Goal: Transaction & Acquisition: Purchase product/service

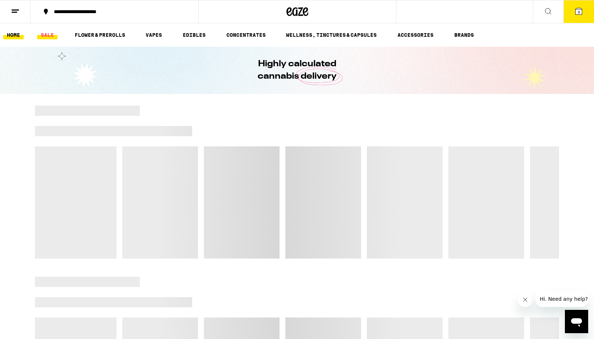
click at [51, 36] on link "SALE" at bounding box center [47, 35] width 20 height 9
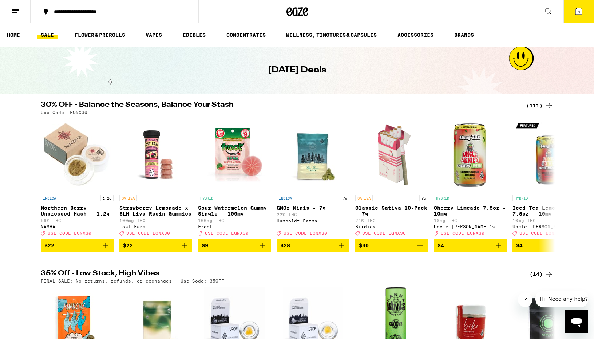
click at [542, 279] on div "(14)" at bounding box center [542, 274] width 24 height 9
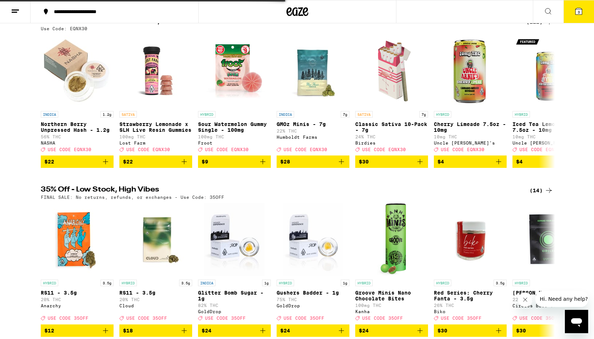
scroll to position [84, 0]
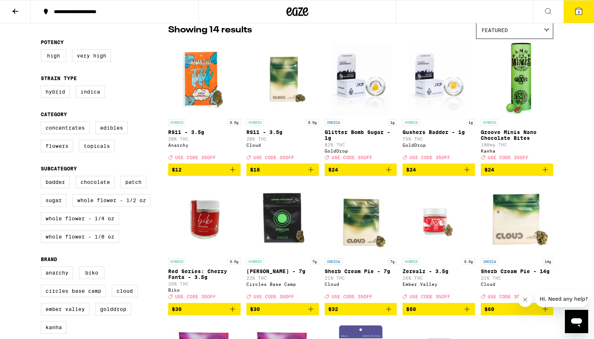
scroll to position [62, 0]
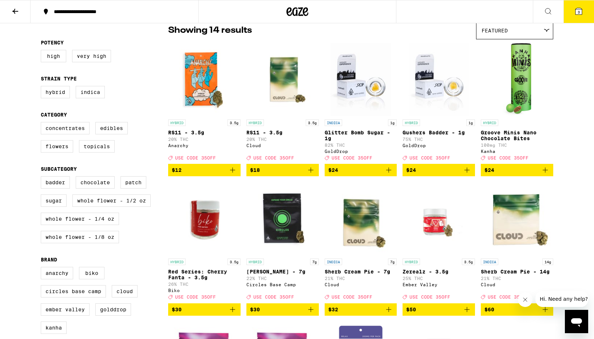
click at [15, 13] on icon at bounding box center [15, 11] width 9 height 9
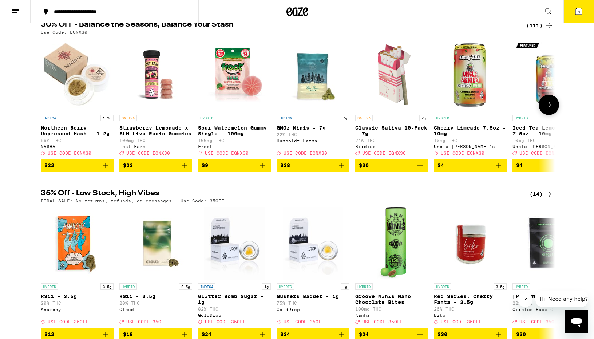
scroll to position [41, 0]
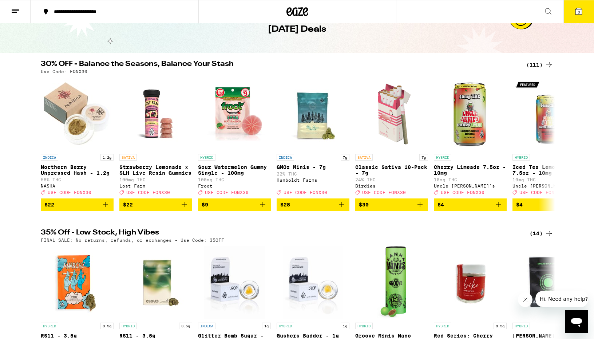
click at [535, 65] on div "(111)" at bounding box center [540, 64] width 27 height 9
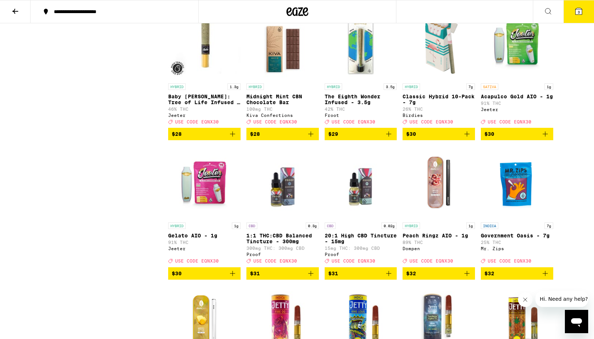
scroll to position [1768, 0]
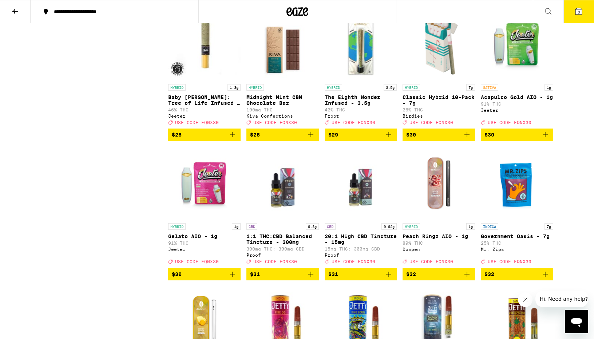
click at [505, 100] on p "Acapulco Gold AIO - 1g" at bounding box center [517, 97] width 72 height 6
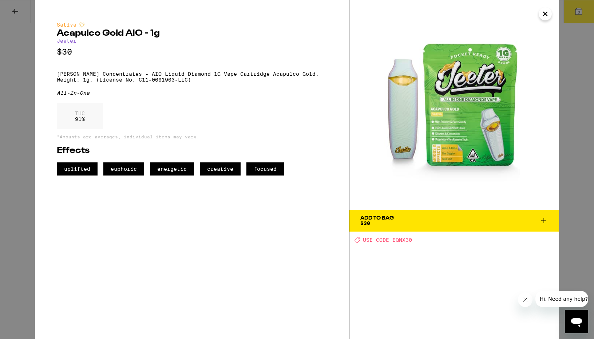
click at [21, 147] on div "Sativa Acapulco Gold AIO - 1g [PERSON_NAME] $30 [PERSON_NAME] Concentrates - AI…" at bounding box center [297, 169] width 594 height 339
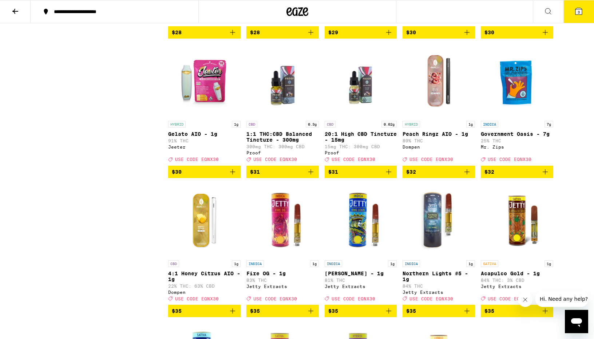
scroll to position [1867, 0]
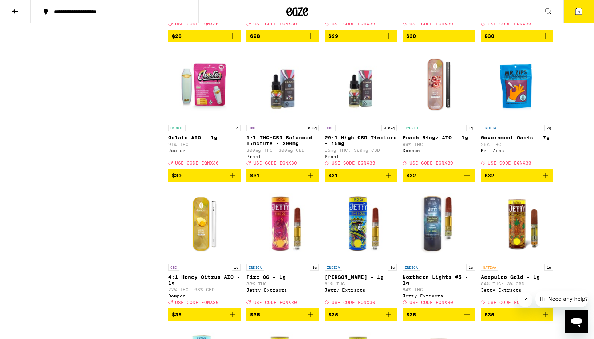
click at [185, 141] on p "Gelato AIO - 1g" at bounding box center [204, 138] width 72 height 6
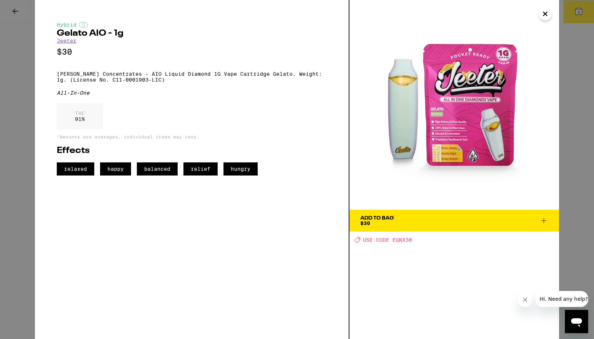
click at [27, 50] on div "Hybrid Gelato AIO - 1g [PERSON_NAME] $30 [PERSON_NAME] Concentrates - AIO Liqui…" at bounding box center [297, 169] width 594 height 339
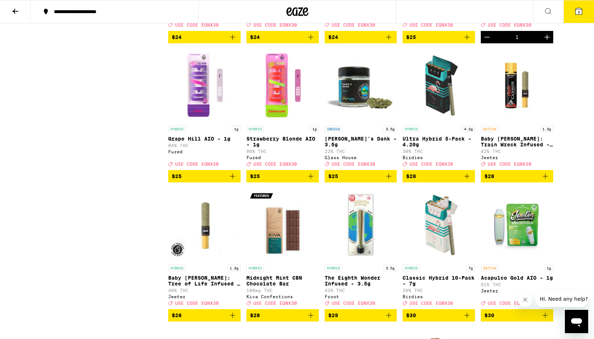
scroll to position [1586, 0]
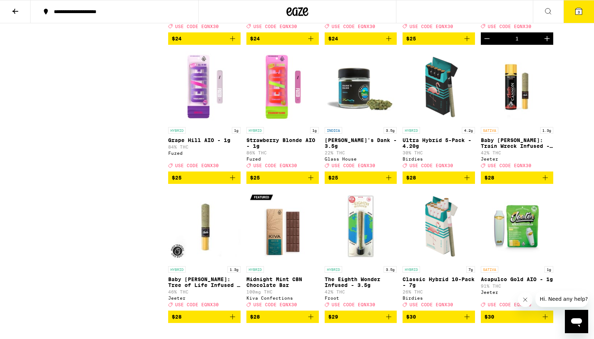
click at [208, 168] on div "HYBRID 1g Grape Hill AIO - 1g 84% THC Fuzed Deal Created with Sketch. USE CODE …" at bounding box center [204, 147] width 72 height 41
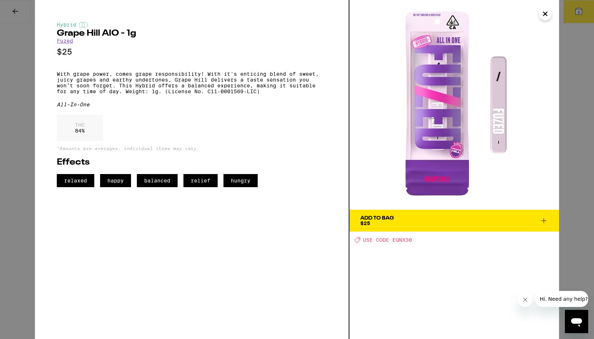
click at [21, 138] on div "Hybrid Grape Hill AIO - 1g Fuzed $25 With grape power, comes grape responsibili…" at bounding box center [297, 169] width 594 height 339
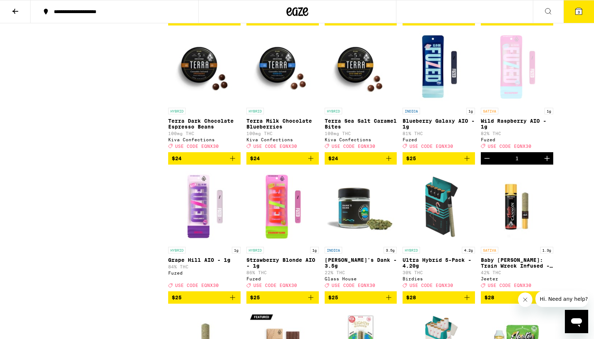
scroll to position [1465, 0]
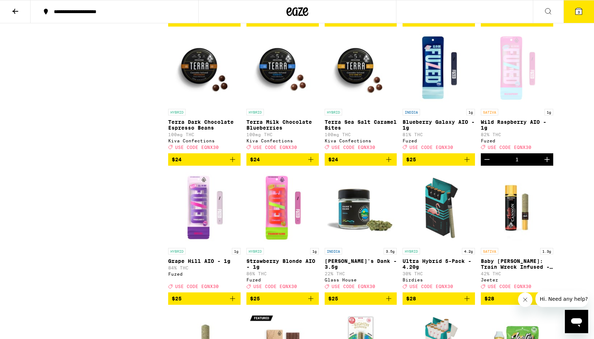
click at [440, 131] on p "Blueberry Galaxy AIO - 1g" at bounding box center [439, 125] width 72 height 12
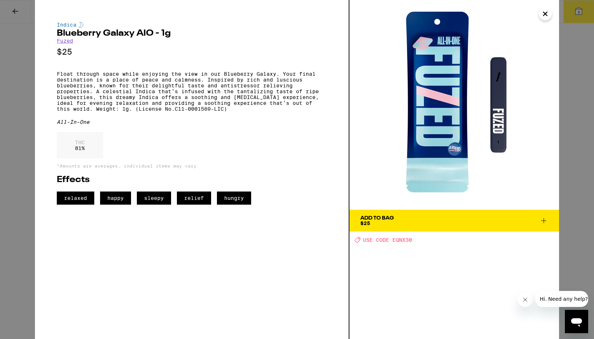
click at [20, 215] on div "Indica Blueberry Galaxy AIO - 1g Fuzed $25 Float through space while enjoying t…" at bounding box center [297, 169] width 594 height 339
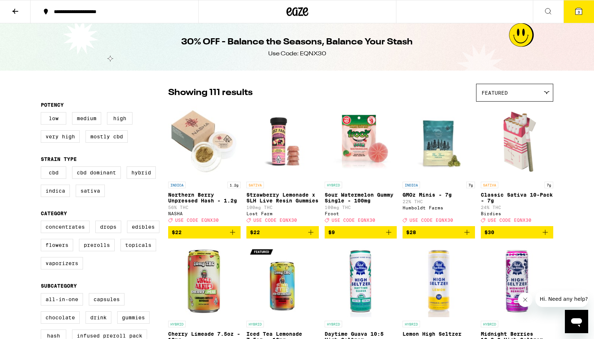
click at [17, 15] on icon at bounding box center [15, 11] width 9 height 9
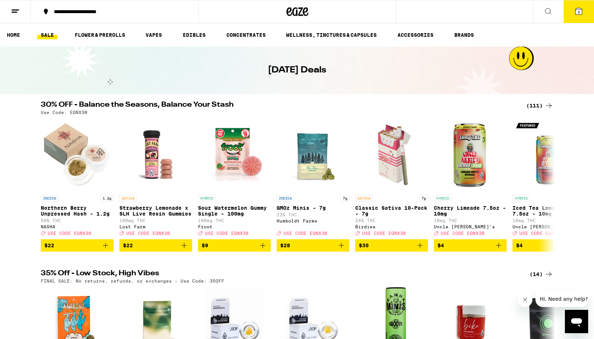
click at [181, 43] on ul "HOME SALE FLOWER & PREROLLS VAPES EDIBLES CONCENTRATES WELLNESS, TINCTURES & CA…" at bounding box center [297, 34] width 594 height 23
click at [188, 40] on ul "HOME SALE FLOWER & PREROLLS VAPES EDIBLES CONCENTRATES WELLNESS, TINCTURES & CA…" at bounding box center [297, 34] width 594 height 23
click at [191, 35] on link "EDIBLES" at bounding box center [194, 35] width 30 height 9
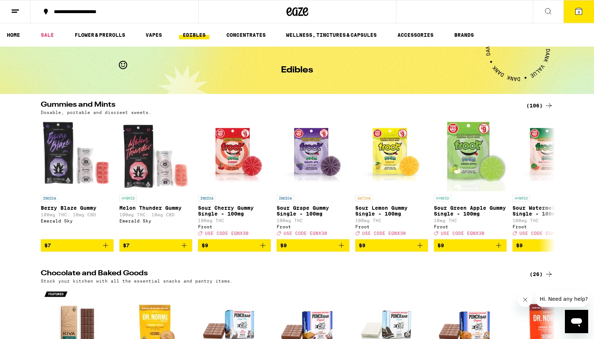
click at [535, 107] on div "(106)" at bounding box center [540, 105] width 27 height 9
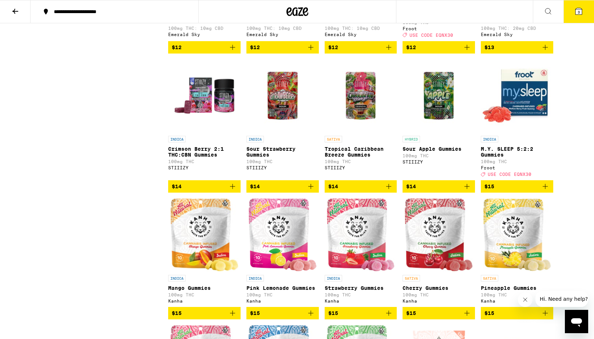
scroll to position [597, 0]
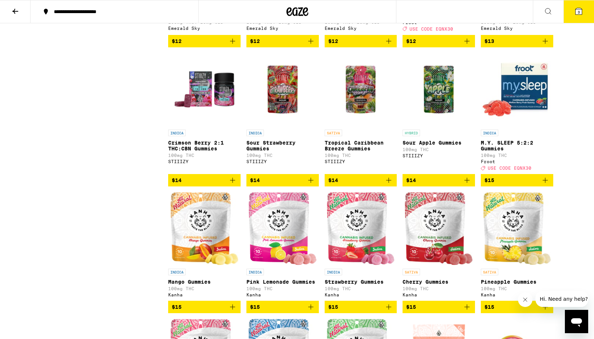
click at [509, 116] on img "Open page for M.Y. SLEEP 5:2:2 Gummies from Froot" at bounding box center [517, 89] width 72 height 73
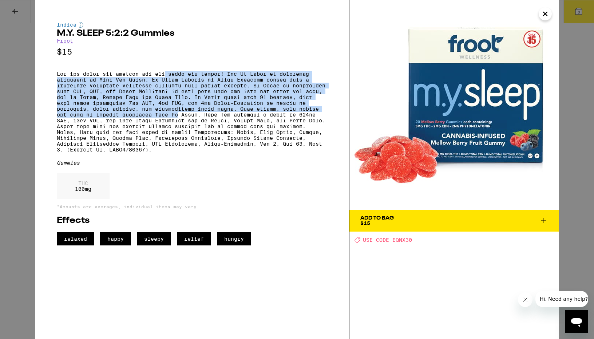
drag, startPoint x: 166, startPoint y: 79, endPoint x: 177, endPoint y: 123, distance: 45.8
click at [177, 123] on p at bounding box center [192, 112] width 270 height 82
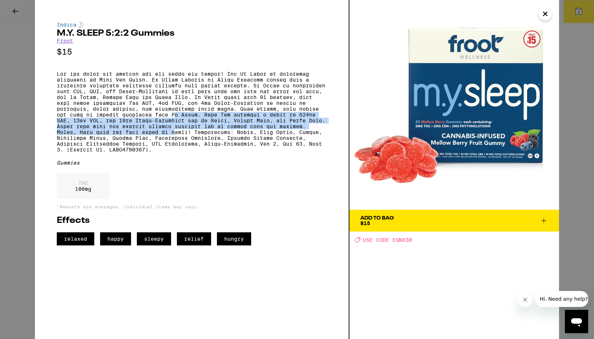
drag, startPoint x: 177, startPoint y: 123, endPoint x: 177, endPoint y: 145, distance: 21.5
click at [177, 145] on p at bounding box center [192, 112] width 270 height 82
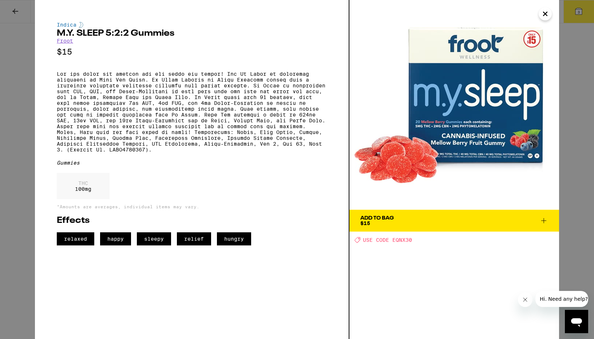
click at [29, 138] on div "Indica M.Y. SLEEP 5:2:2 Gummies Froot $15 Gummies THC 100 mg *Amounts are avera…" at bounding box center [297, 169] width 594 height 339
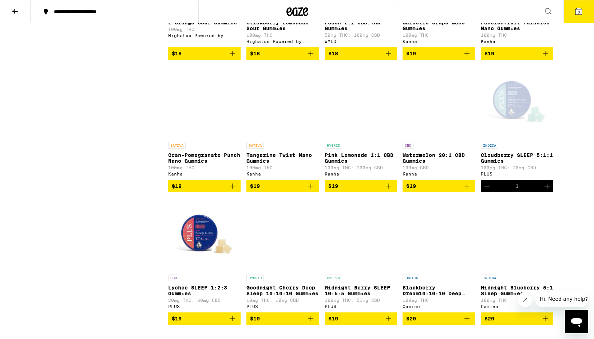
scroll to position [1388, 0]
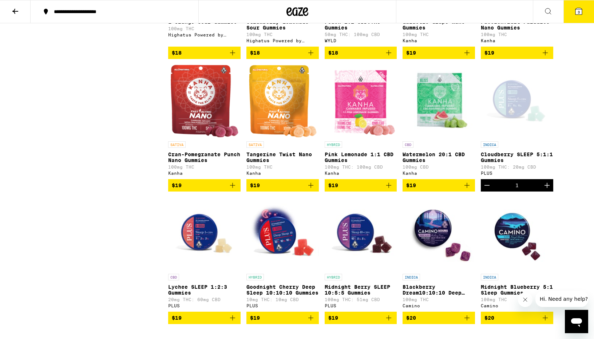
click at [491, 190] on icon "Decrement" at bounding box center [487, 185] width 9 height 9
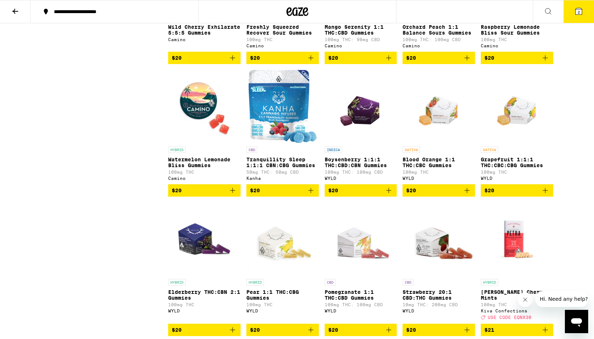
scroll to position [1914, 0]
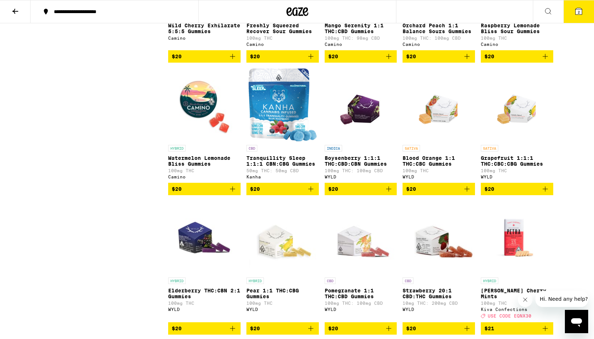
click at [352, 193] on span "$20" at bounding box center [360, 189] width 65 height 9
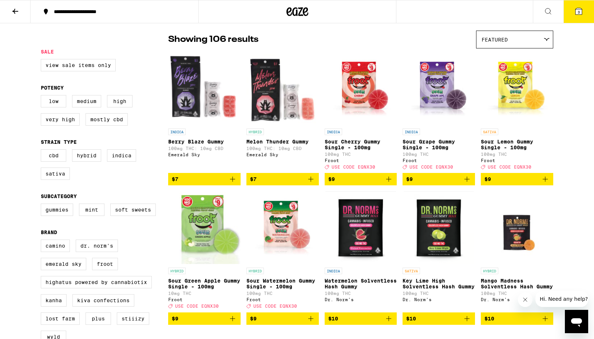
scroll to position [0, 0]
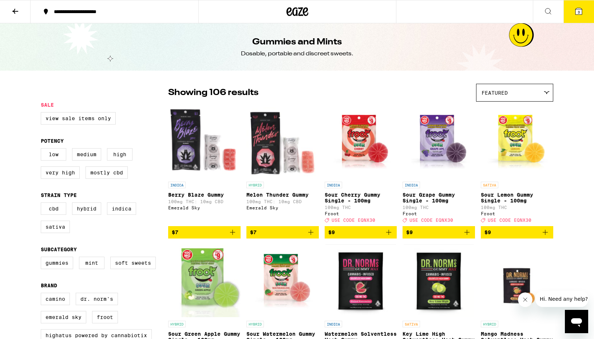
click at [582, 16] on button "3" at bounding box center [579, 11] width 31 height 23
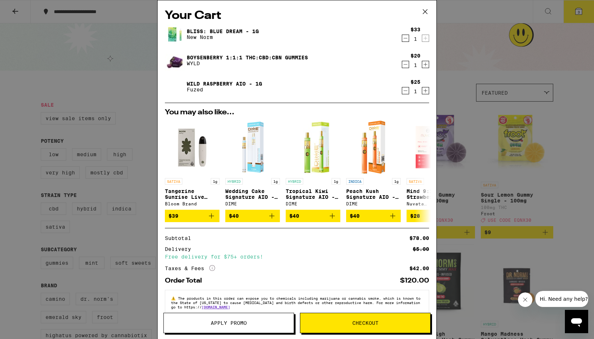
click at [407, 38] on icon "Decrement" at bounding box center [405, 38] width 7 height 9
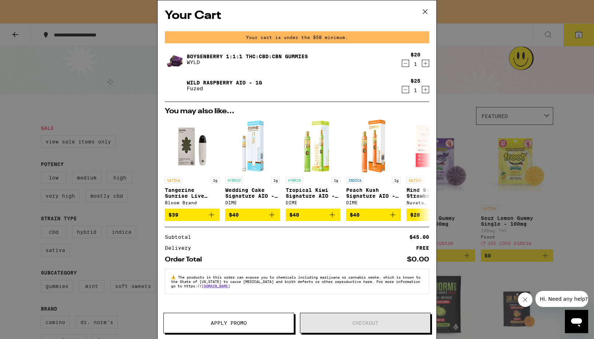
click at [405, 62] on icon "Decrement" at bounding box center [405, 63] width 7 height 9
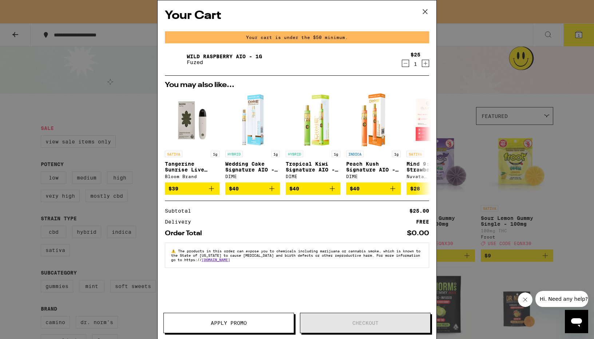
click at [405, 66] on icon "Decrement" at bounding box center [405, 63] width 7 height 9
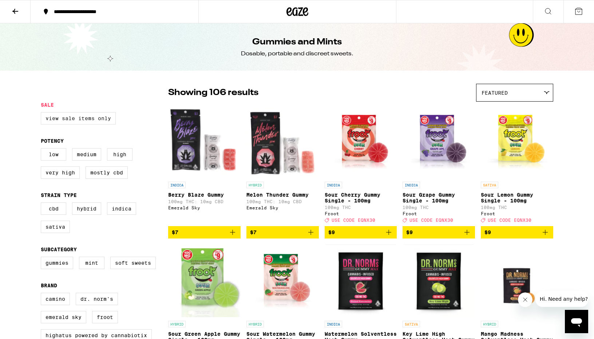
click at [77, 123] on label "View Sale Items Only" at bounding box center [78, 118] width 75 height 12
click at [43, 114] on input "View Sale Items Only" at bounding box center [42, 113] width 0 height 0
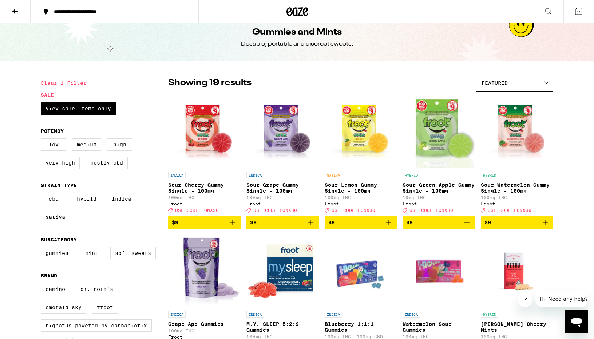
scroll to position [9, 0]
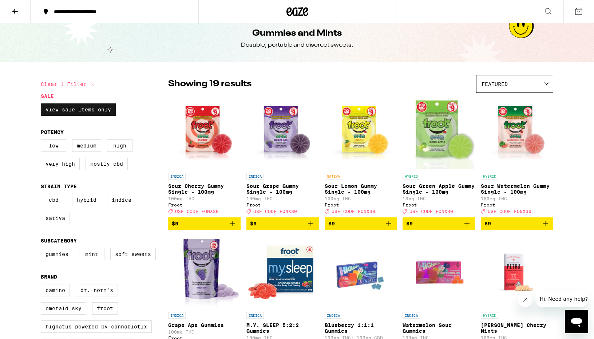
click at [84, 111] on label "View Sale Items Only" at bounding box center [78, 109] width 75 height 12
click at [43, 105] on input "View Sale Items Only" at bounding box center [42, 105] width 0 height 0
checkbox input "false"
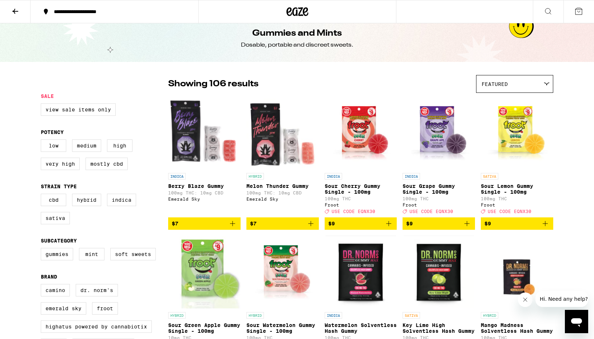
click at [20, 15] on button at bounding box center [15, 11] width 31 height 23
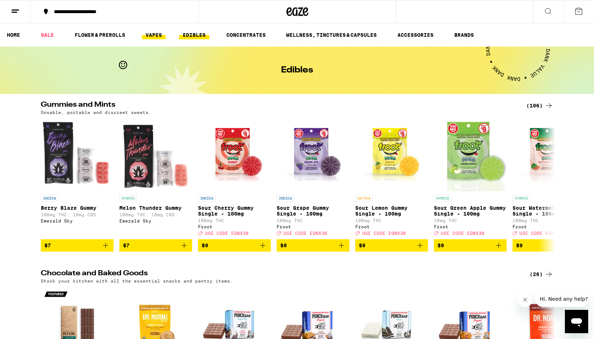
click at [157, 37] on link "VAPES" at bounding box center [154, 35] width 24 height 9
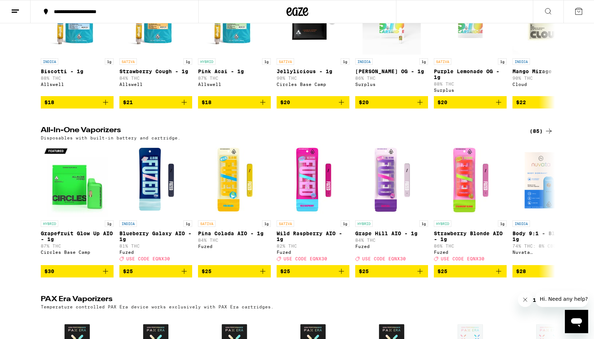
scroll to position [306, 0]
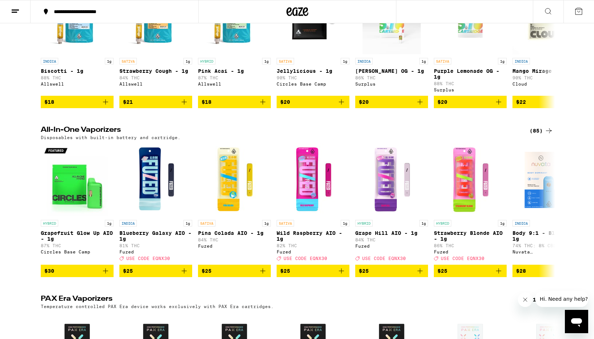
click at [547, 133] on icon at bounding box center [549, 130] width 6 height 5
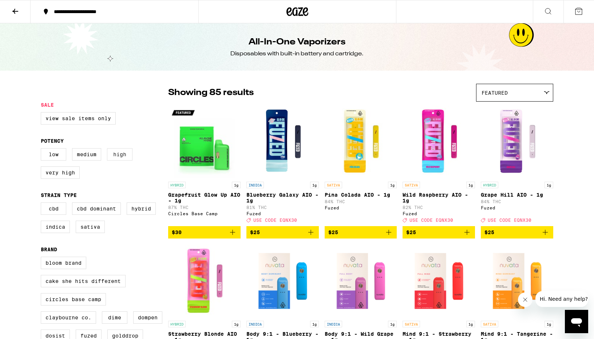
click at [119, 158] on label "High" at bounding box center [119, 154] width 25 height 12
click at [43, 150] on input "High" at bounding box center [42, 149] width 0 height 0
checkbox input "true"
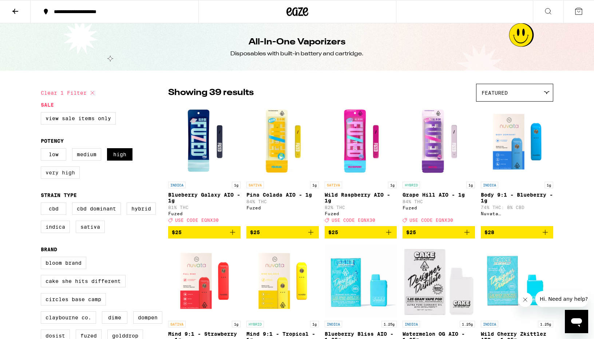
click at [61, 179] on label "Very High" at bounding box center [60, 172] width 39 height 12
click at [43, 150] on input "Very High" at bounding box center [42, 149] width 0 height 0
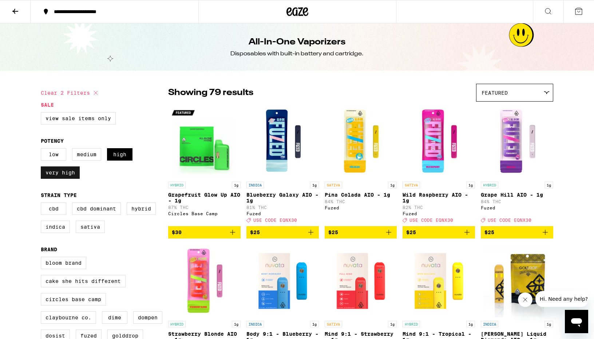
click at [61, 179] on label "Very High" at bounding box center [60, 172] width 39 height 12
click at [43, 150] on input "Very High" at bounding box center [42, 149] width 0 height 0
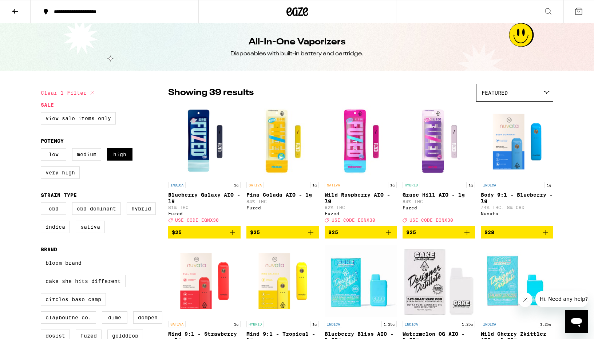
click at [61, 179] on label "Very High" at bounding box center [60, 172] width 39 height 12
click at [43, 150] on input "Very High" at bounding box center [42, 149] width 0 height 0
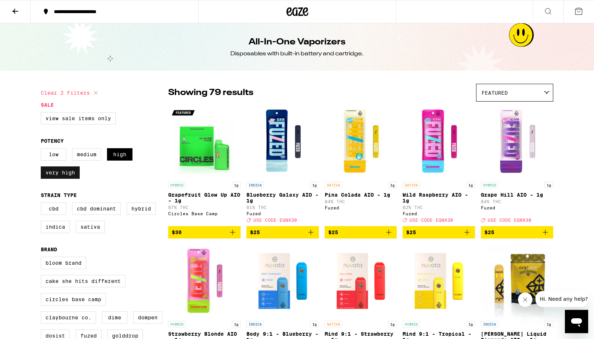
click at [61, 179] on label "Very High" at bounding box center [60, 172] width 39 height 12
click at [43, 150] on input "Very High" at bounding box center [42, 149] width 0 height 0
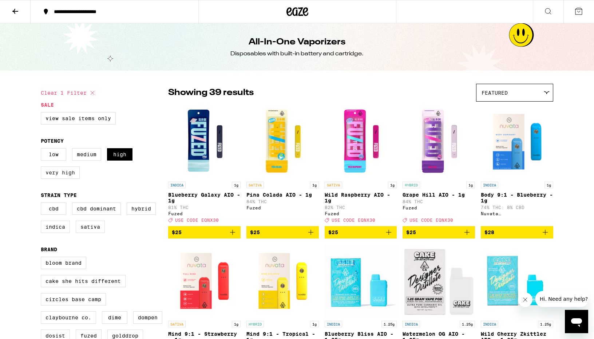
click at [61, 179] on label "Very High" at bounding box center [60, 172] width 39 height 12
click at [43, 150] on input "Very High" at bounding box center [42, 149] width 0 height 0
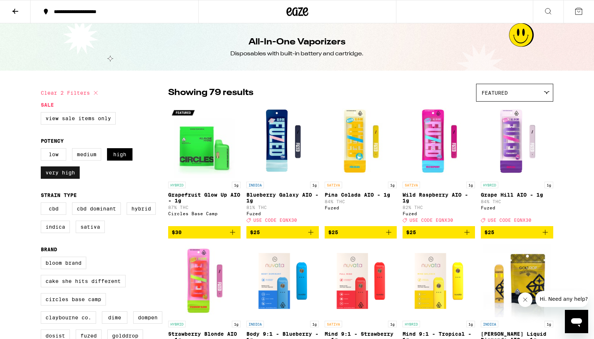
click at [61, 179] on label "Very High" at bounding box center [60, 172] width 39 height 12
click at [43, 150] on input "Very High" at bounding box center [42, 149] width 0 height 0
checkbox input "false"
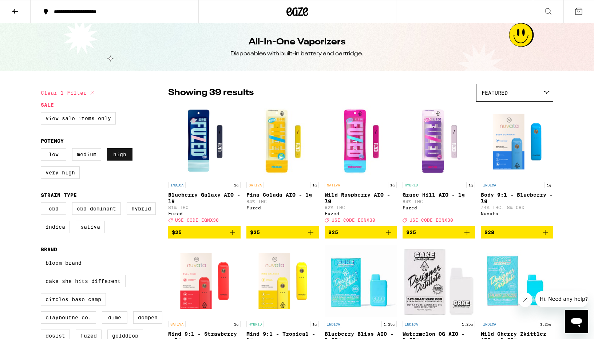
click at [113, 161] on label "High" at bounding box center [119, 154] width 25 height 12
click at [43, 150] on input "High" at bounding box center [42, 149] width 0 height 0
checkbox input "false"
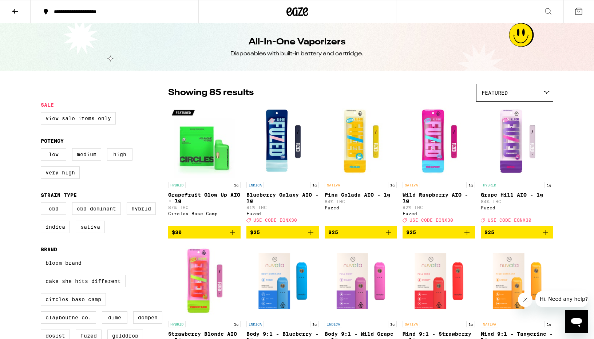
click at [54, 185] on div "Low Medium High Very High" at bounding box center [104, 166] width 127 height 36
click at [55, 176] on label "Very High" at bounding box center [60, 172] width 39 height 12
click at [43, 150] on input "Very High" at bounding box center [42, 149] width 0 height 0
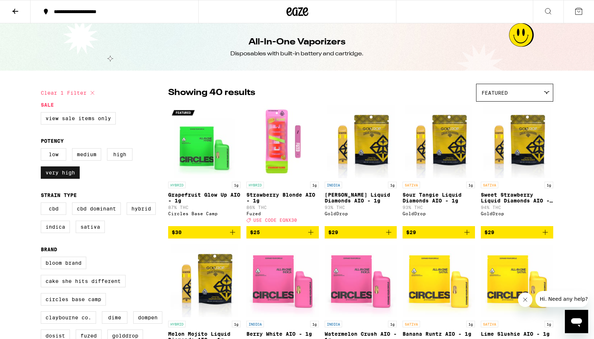
click at [73, 173] on label "Very High" at bounding box center [60, 172] width 39 height 12
click at [43, 150] on input "Very High" at bounding box center [42, 149] width 0 height 0
checkbox input "false"
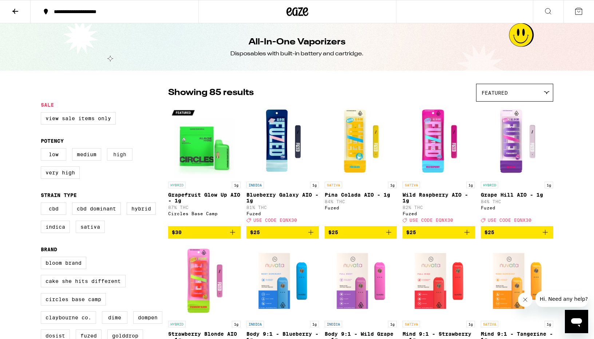
click at [127, 158] on label "High" at bounding box center [119, 154] width 25 height 12
click at [43, 150] on input "High" at bounding box center [42, 149] width 0 height 0
checkbox input "true"
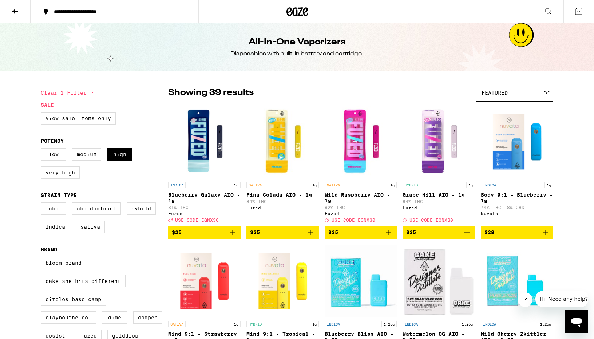
click at [275, 196] on p "Pina Colada AIO - 1g" at bounding box center [283, 195] width 72 height 6
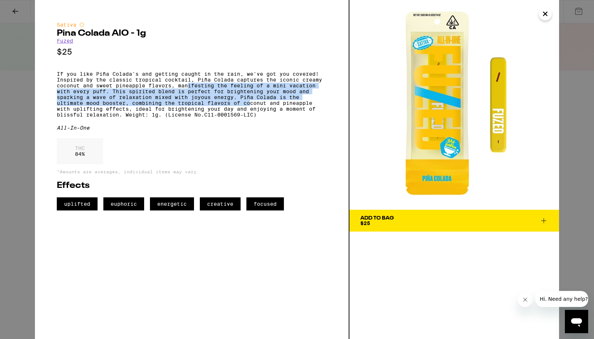
drag, startPoint x: 189, startPoint y: 88, endPoint x: 250, endPoint y: 111, distance: 65.0
click at [250, 111] on p "If you like Piña Colada's and getting caught in the rain, we've got you covered…" at bounding box center [192, 94] width 270 height 47
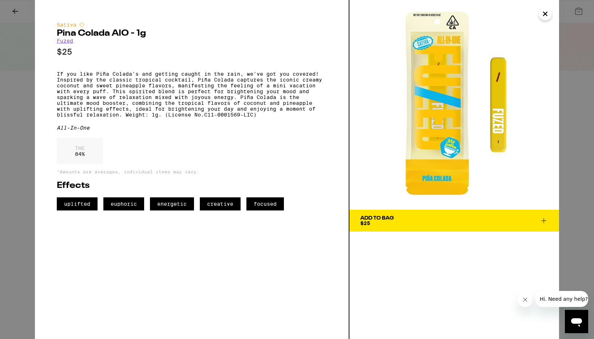
click at [7, 93] on div "Sativa [PERSON_NAME] Colada AIO - 1g Fuzed $25 If you like [PERSON_NAME] Colada…" at bounding box center [297, 169] width 594 height 339
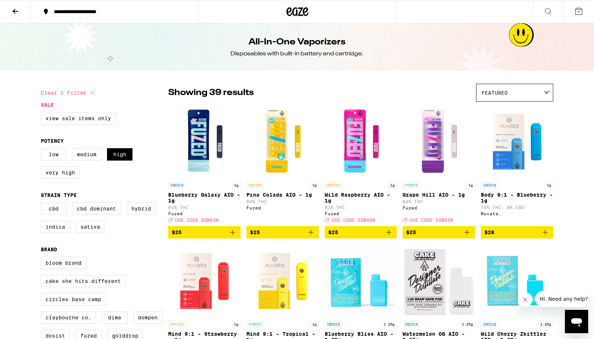
click at [373, 198] on p "Wild Raspberry AIO - 1g" at bounding box center [361, 198] width 72 height 12
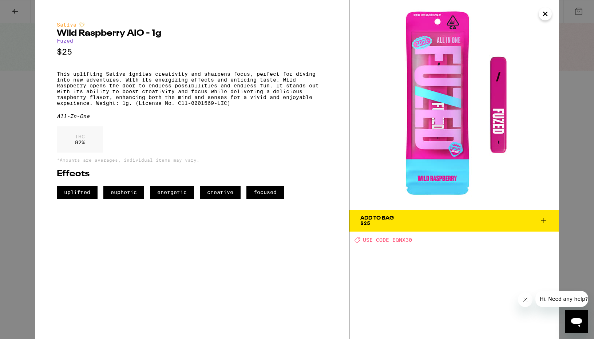
click at [581, 178] on div "Sativa Wild Raspberry AIO - 1g Fuzed $25 This uplifting Sativa ignites creativi…" at bounding box center [297, 169] width 594 height 339
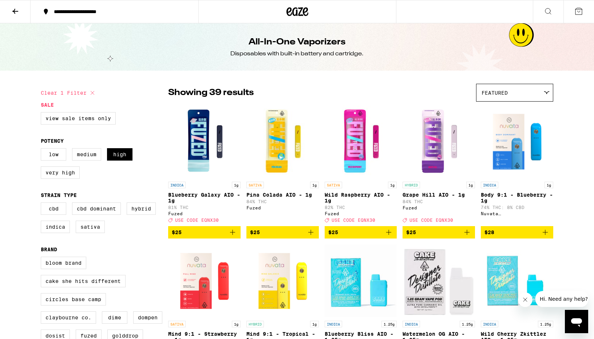
click at [387, 236] on icon "Add to bag" at bounding box center [389, 232] width 9 height 9
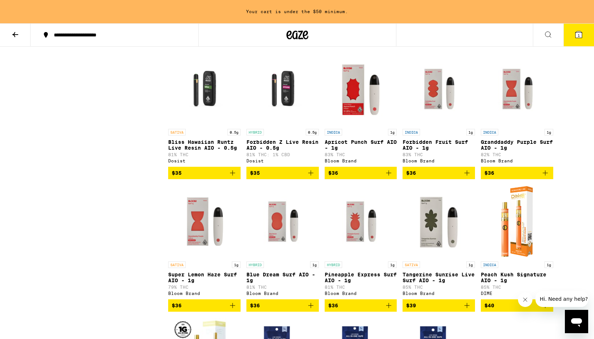
scroll to position [745, 0]
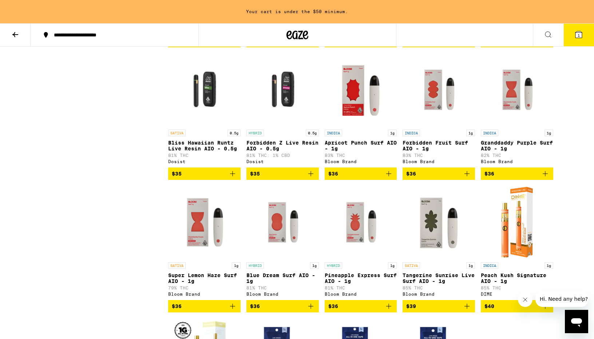
click at [290, 151] on p "Forbidden Z Live Resin AIO - 0.5g" at bounding box center [283, 146] width 72 height 12
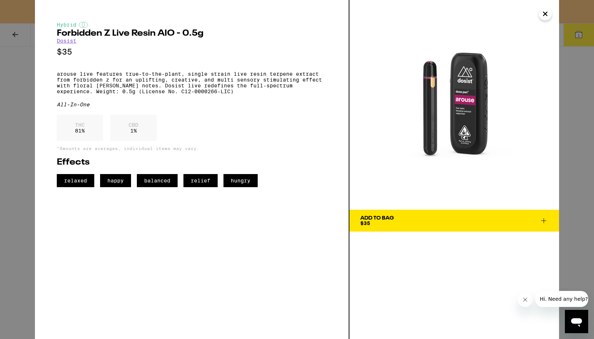
click at [22, 149] on div "Hybrid Forbidden Z Live Resin AIO - 0.5g Dosist $35 arouse live features true-t…" at bounding box center [297, 169] width 594 height 339
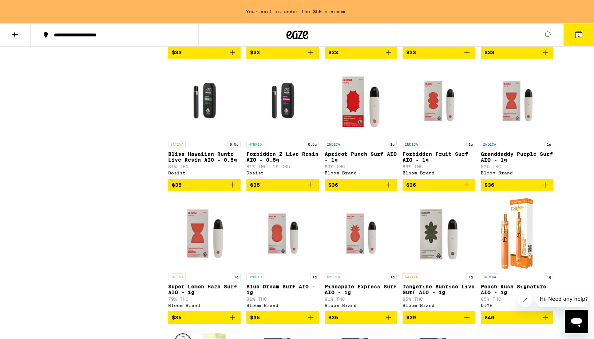
scroll to position [680, 0]
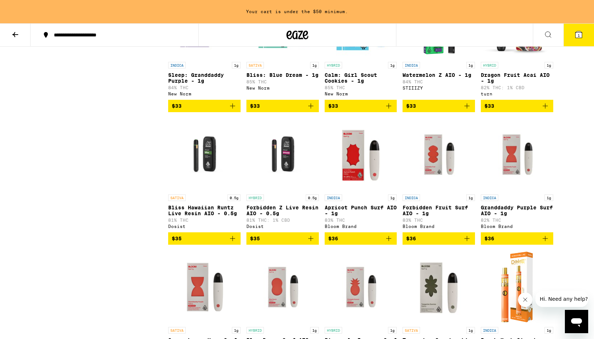
click at [204, 165] on img "Open page for Bliss Hawaiian Runtz Live Resin AIO - 0.5g from Dosist" at bounding box center [204, 154] width 72 height 73
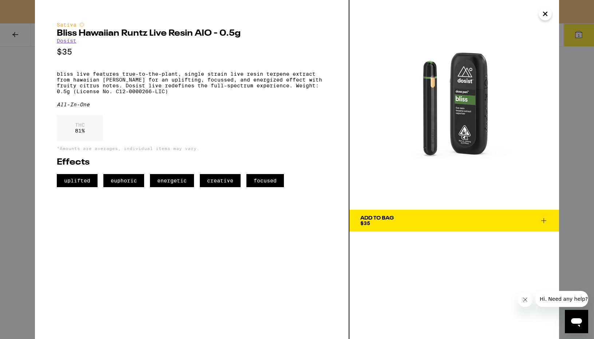
click at [15, 226] on div "Sativa Bliss Hawaiian [PERSON_NAME] Live Resin AIO - 0.5g Dosist $35 bliss live…" at bounding box center [297, 169] width 594 height 339
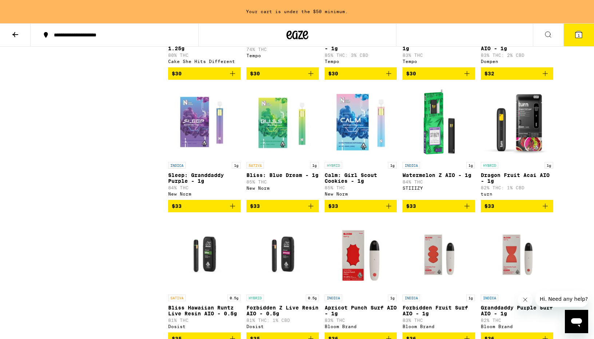
scroll to position [579, 0]
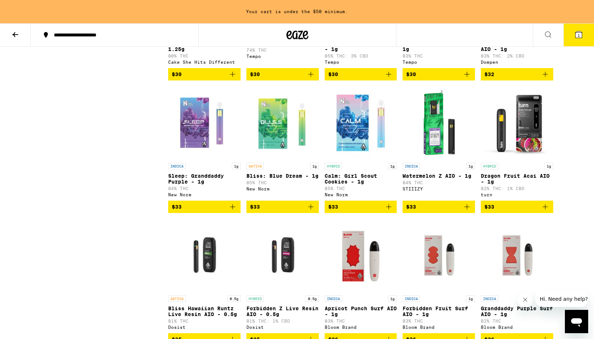
click at [313, 211] on icon "Add to bag" at bounding box center [311, 206] width 9 height 9
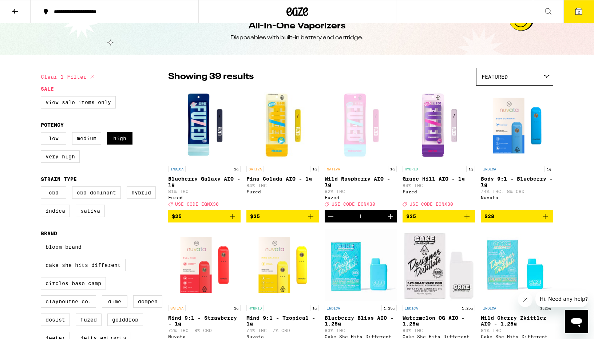
scroll to position [17, 0]
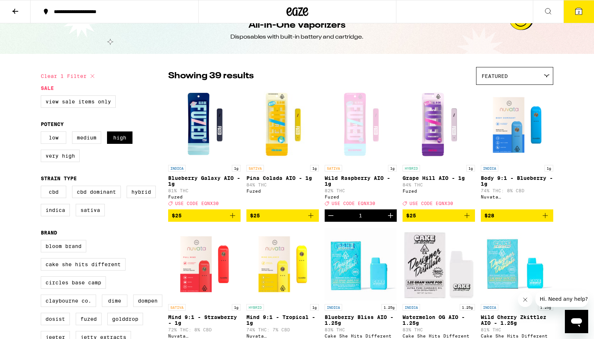
click at [330, 220] on icon "Decrement" at bounding box center [331, 215] width 9 height 9
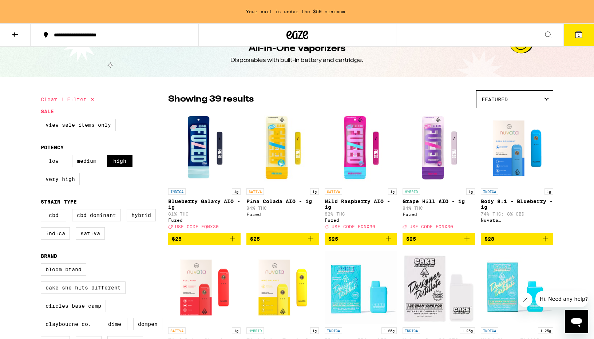
scroll to position [40, 0]
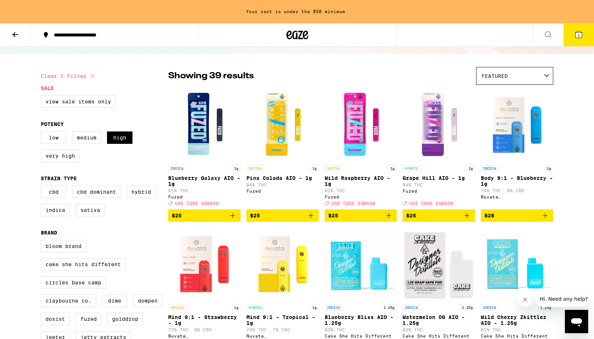
click at [469, 220] on icon "Add to bag" at bounding box center [467, 215] width 9 height 9
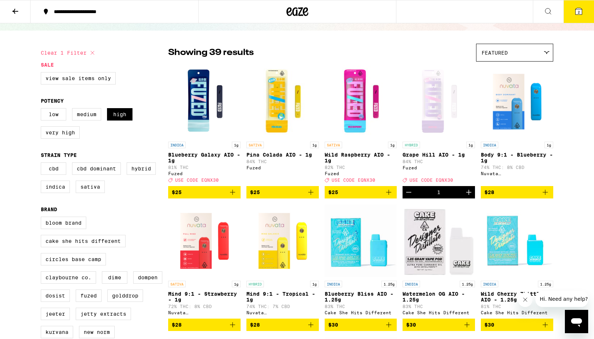
scroll to position [17, 0]
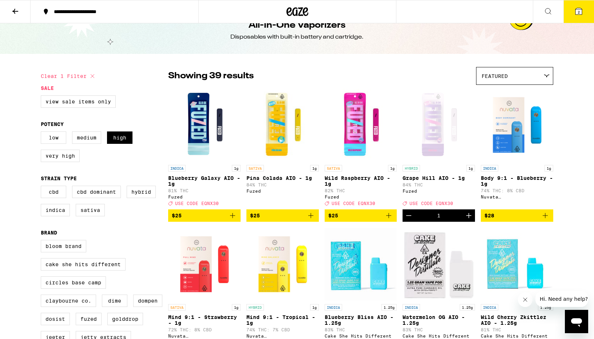
click at [580, 10] on span "2" at bounding box center [579, 12] width 2 height 4
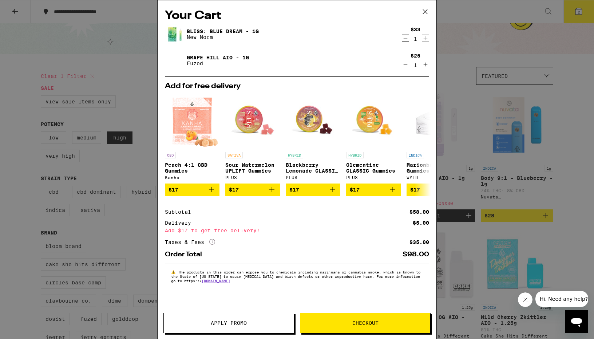
click at [223, 322] on span "Apply Promo" at bounding box center [229, 322] width 36 height 5
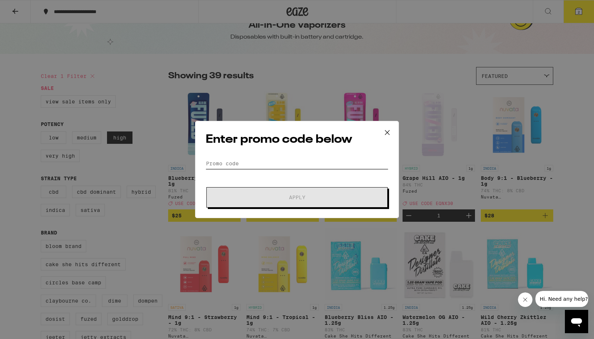
click at [250, 160] on input "Promo Code" at bounding box center [297, 163] width 183 height 11
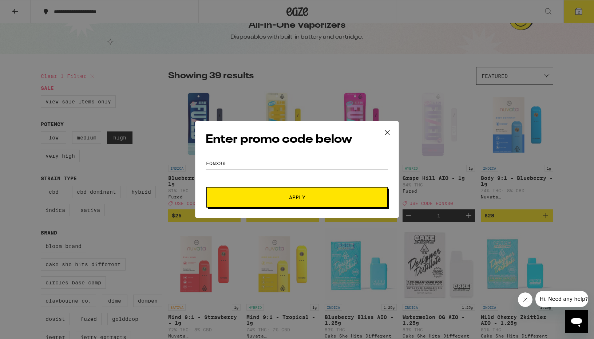
type input "eqnx30"
click at [244, 192] on button "Apply" at bounding box center [296, 197] width 181 height 20
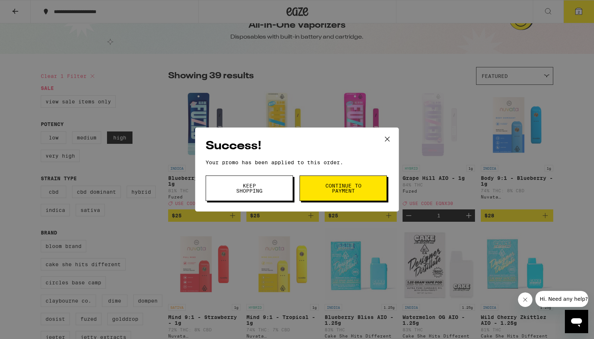
click at [273, 192] on button "Keep Shopping" at bounding box center [249, 188] width 87 height 25
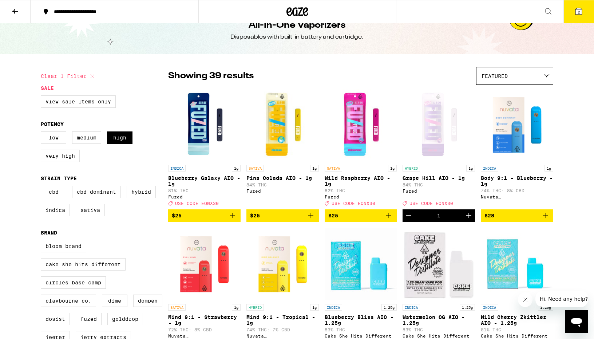
click at [576, 11] on icon at bounding box center [579, 11] width 7 height 7
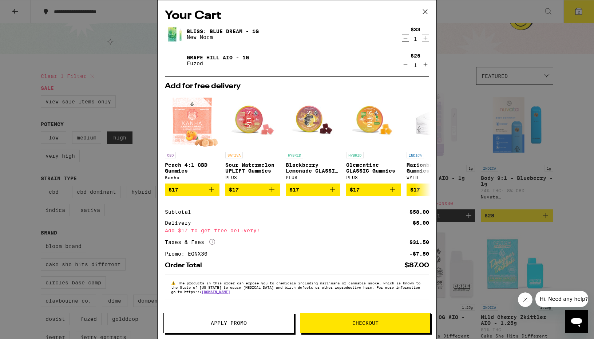
click at [575, 218] on div "Your Cart Bliss: Blue Dream - 1g New Norm $33 1 Grape Hill AIO - 1g Fuzed $25 1…" at bounding box center [297, 169] width 594 height 339
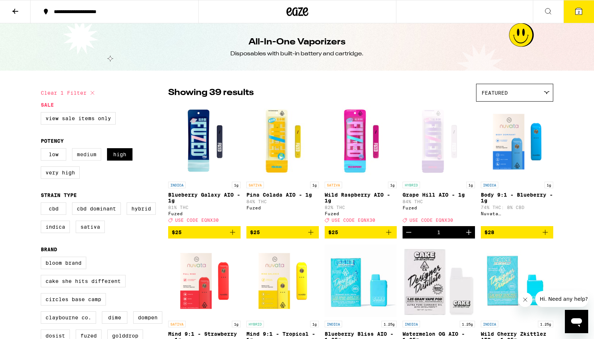
click at [85, 157] on label "Medium" at bounding box center [86, 154] width 29 height 12
click at [43, 150] on input "Medium" at bounding box center [42, 149] width 0 height 0
checkbox input "true"
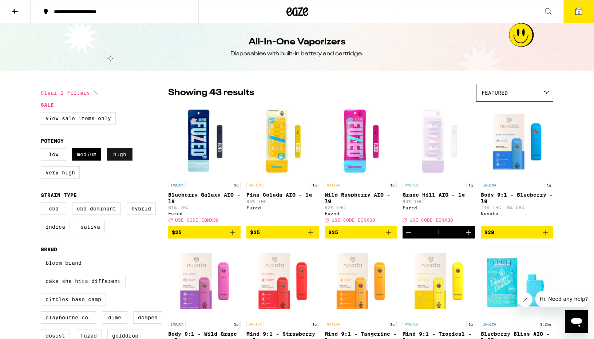
click at [116, 158] on label "High" at bounding box center [119, 154] width 25 height 12
click at [43, 150] on input "High" at bounding box center [42, 149] width 0 height 0
checkbox input "false"
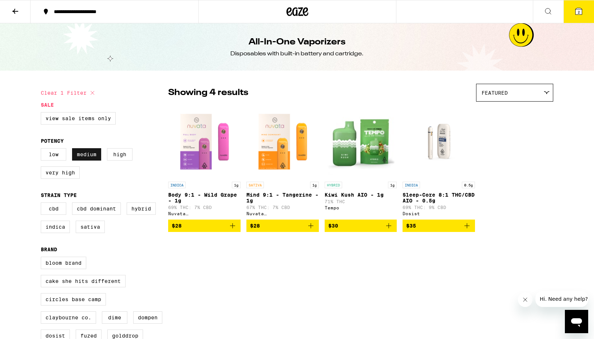
click at [91, 158] on label "Medium" at bounding box center [86, 154] width 29 height 12
click at [43, 150] on input "Medium" at bounding box center [42, 149] width 0 height 0
checkbox input "false"
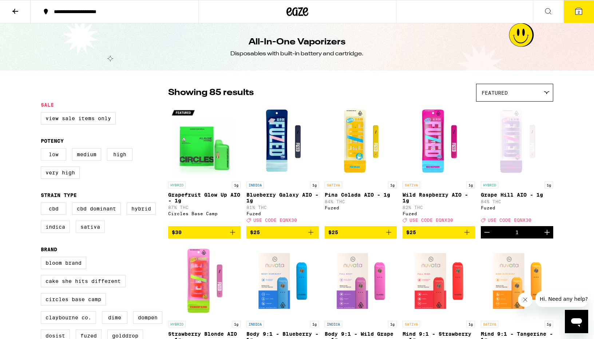
click at [56, 151] on label "Low" at bounding box center [53, 154] width 25 height 12
click at [43, 150] on input "Low" at bounding box center [42, 149] width 0 height 0
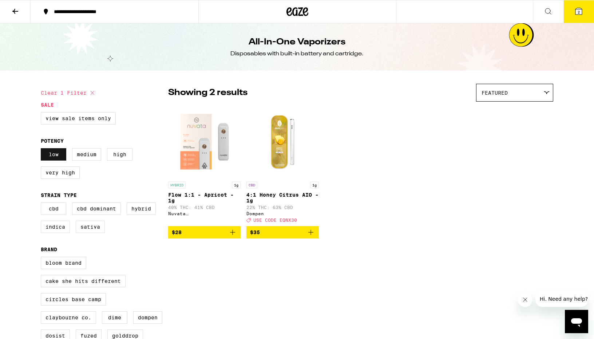
click at [56, 151] on label "Low" at bounding box center [53, 154] width 25 height 12
click at [43, 150] on input "Low" at bounding box center [42, 149] width 0 height 0
checkbox input "false"
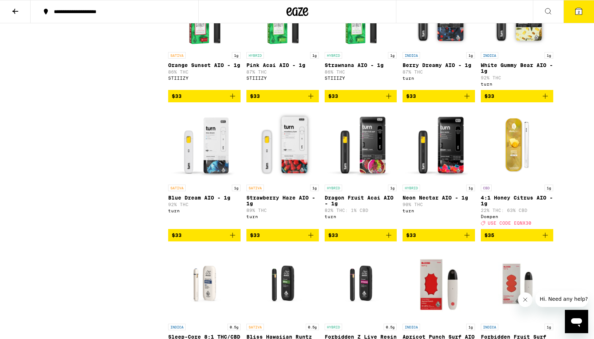
scroll to position [1338, 0]
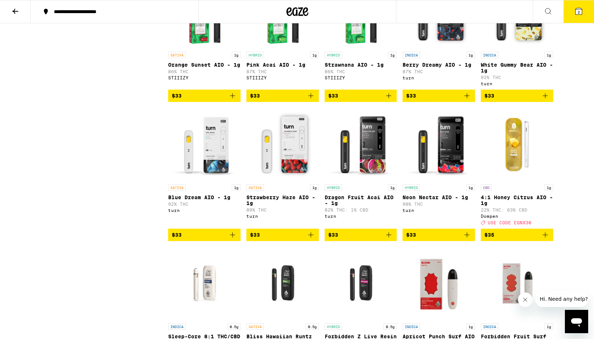
click at [442, 200] on p "Neon Nectar AIO - 1g" at bounding box center [439, 197] width 72 height 6
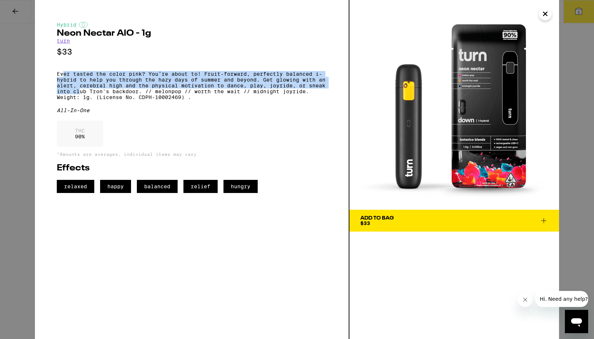
drag, startPoint x: 62, startPoint y: 80, endPoint x: 81, endPoint y: 94, distance: 24.0
click at [81, 95] on p "Ever tasted the color pink? You’re about to! Fruit-forward, perfectly balanced …" at bounding box center [192, 85] width 270 height 29
click at [81, 94] on p "Ever tasted the color pink? You’re about to! Fruit-forward, perfectly balanced …" at bounding box center [192, 85] width 270 height 29
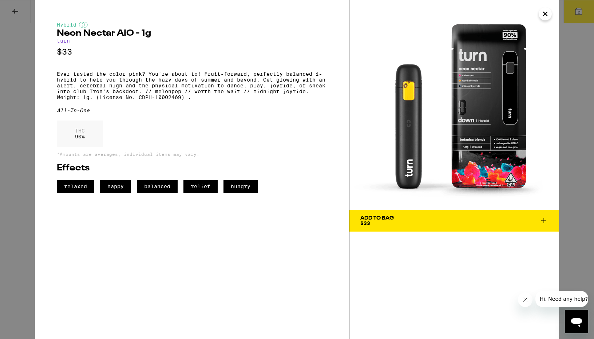
click at [377, 213] on button "Add To Bag $33" at bounding box center [455, 221] width 210 height 22
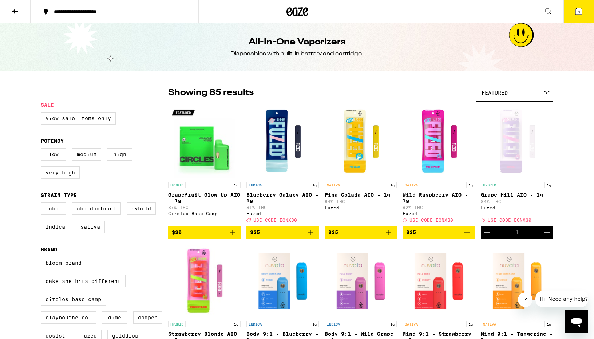
click at [26, 6] on button at bounding box center [15, 11] width 31 height 23
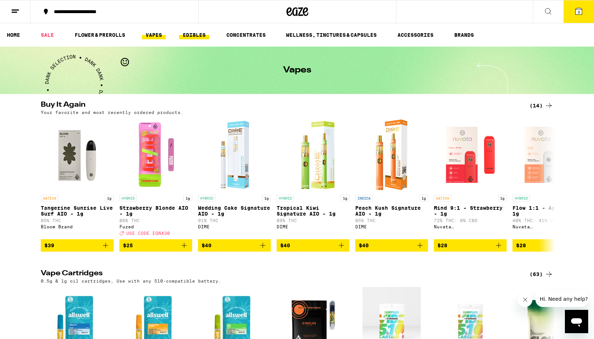
click at [189, 38] on link "EDIBLES" at bounding box center [194, 35] width 30 height 9
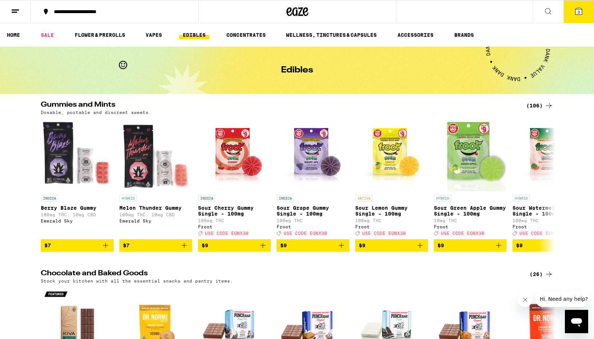
click at [539, 107] on div "(106)" at bounding box center [540, 105] width 27 height 9
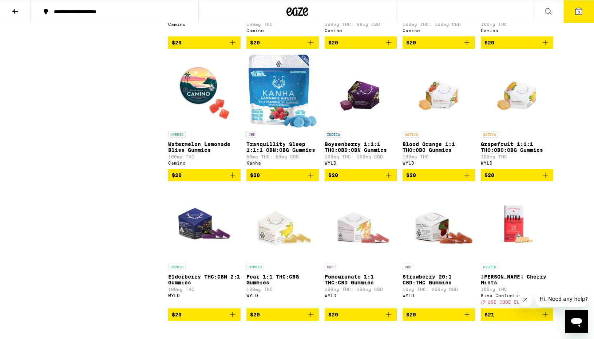
scroll to position [1941, 0]
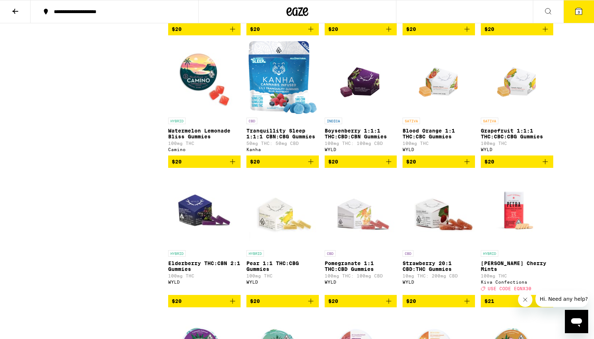
click at [389, 166] on icon "Add to bag" at bounding box center [389, 161] width 9 height 9
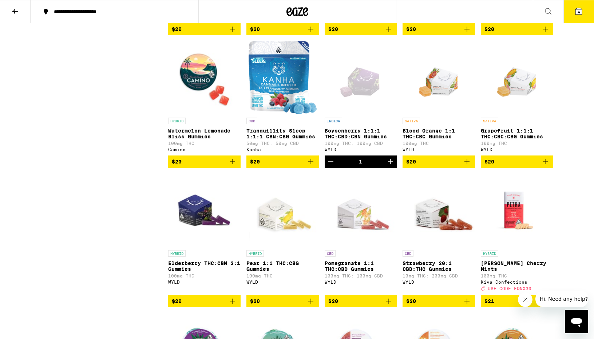
scroll to position [1955, 0]
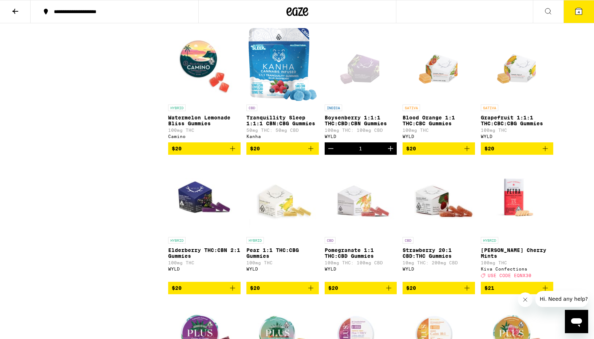
click at [571, 8] on button "4" at bounding box center [579, 11] width 31 height 23
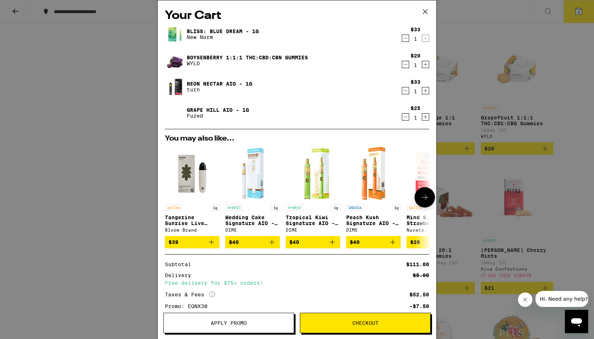
scroll to position [0, 0]
click at [408, 93] on icon "Decrement" at bounding box center [405, 90] width 7 height 9
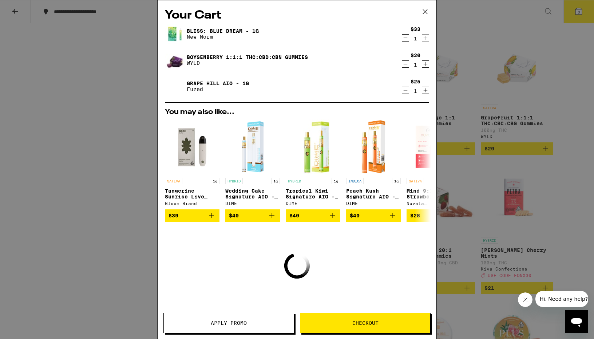
click at [405, 38] on icon "Decrement" at bounding box center [405, 38] width 7 height 9
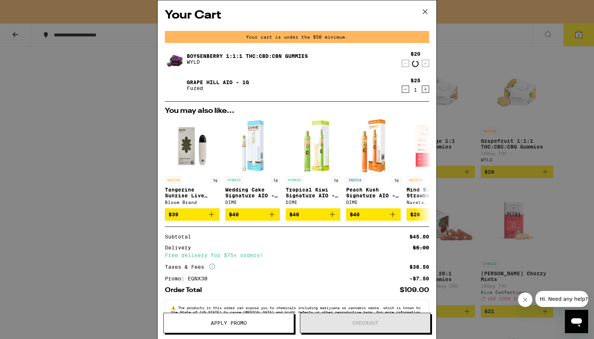
scroll to position [1978, 0]
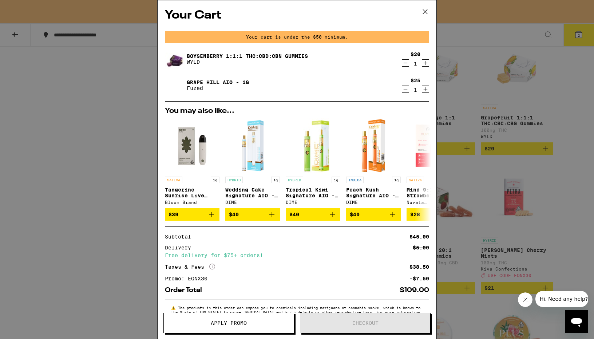
click at [426, 8] on icon at bounding box center [425, 11] width 11 height 11
